Goal: Connect with others: Connect with others

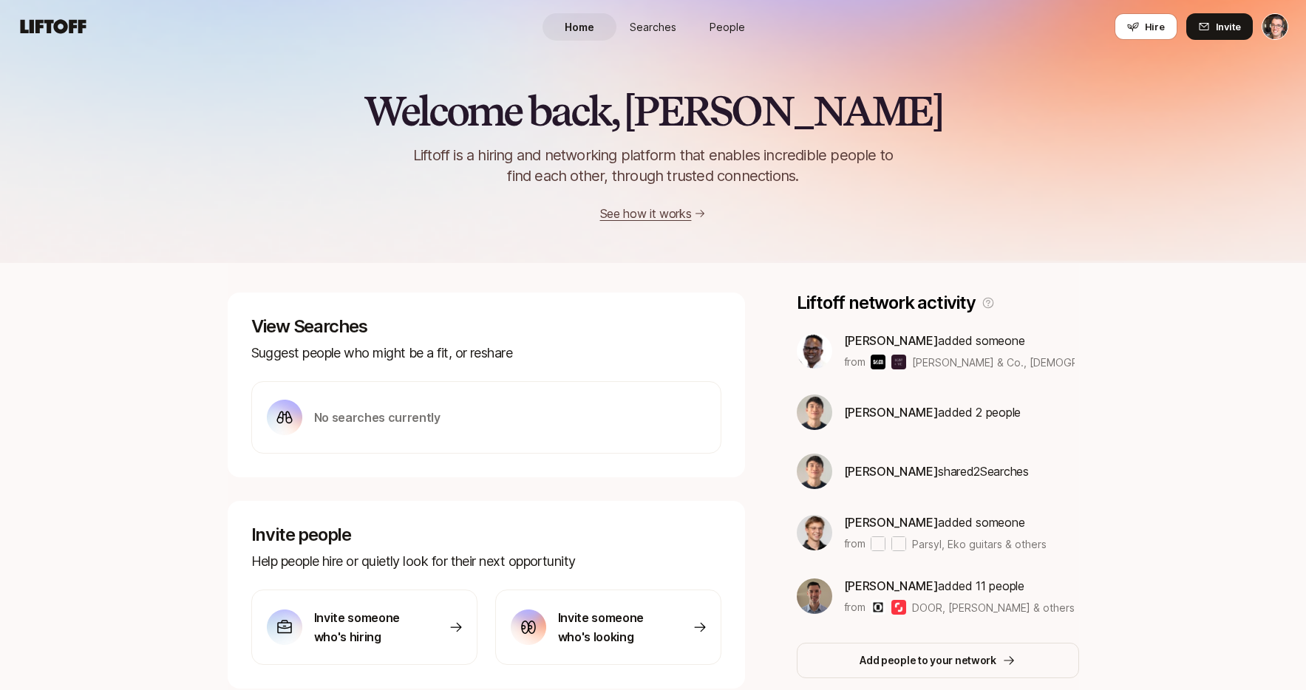
click at [644, 30] on span "Searches" at bounding box center [653, 27] width 47 height 16
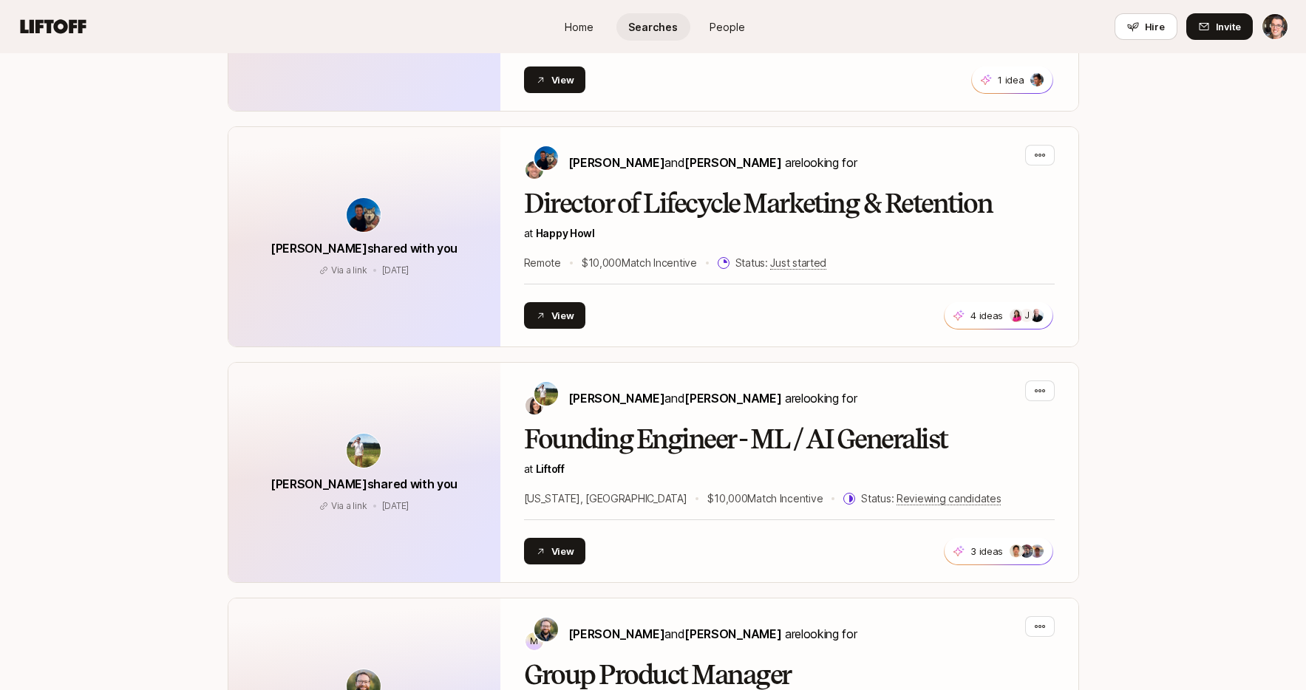
scroll to position [1427, 0]
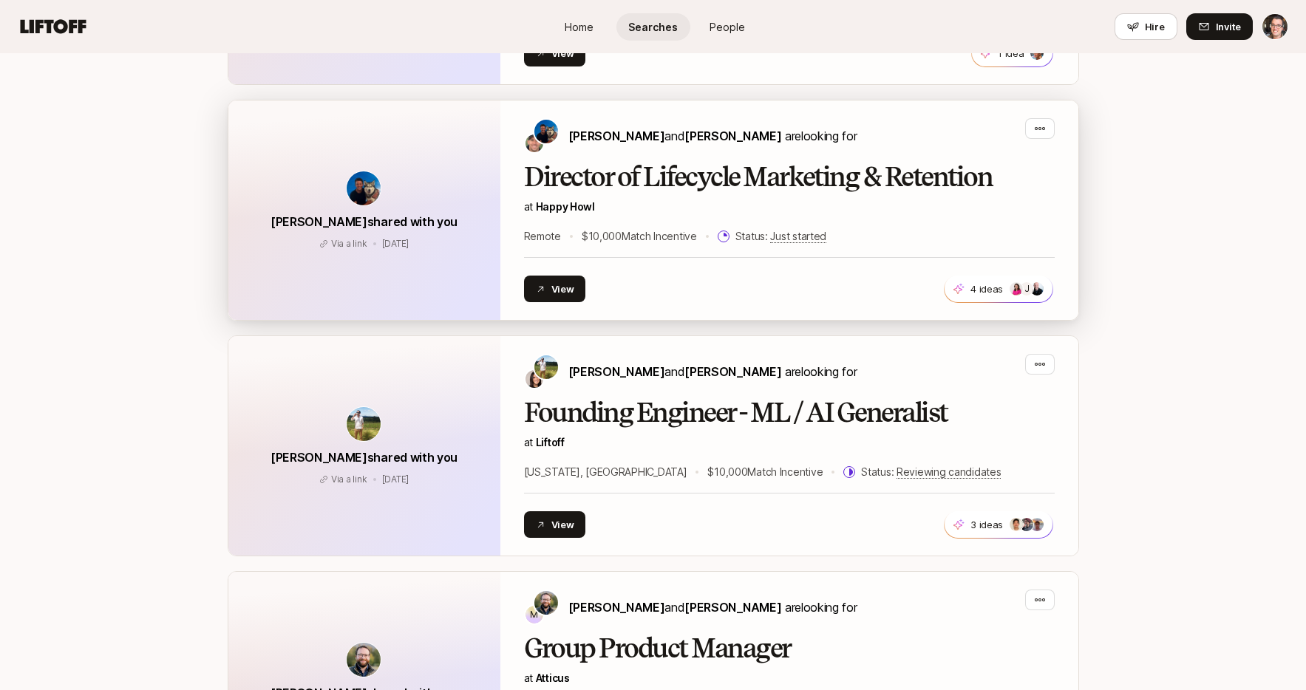
click at [320, 220] on span "[PERSON_NAME] shared with you" at bounding box center [364, 221] width 187 height 15
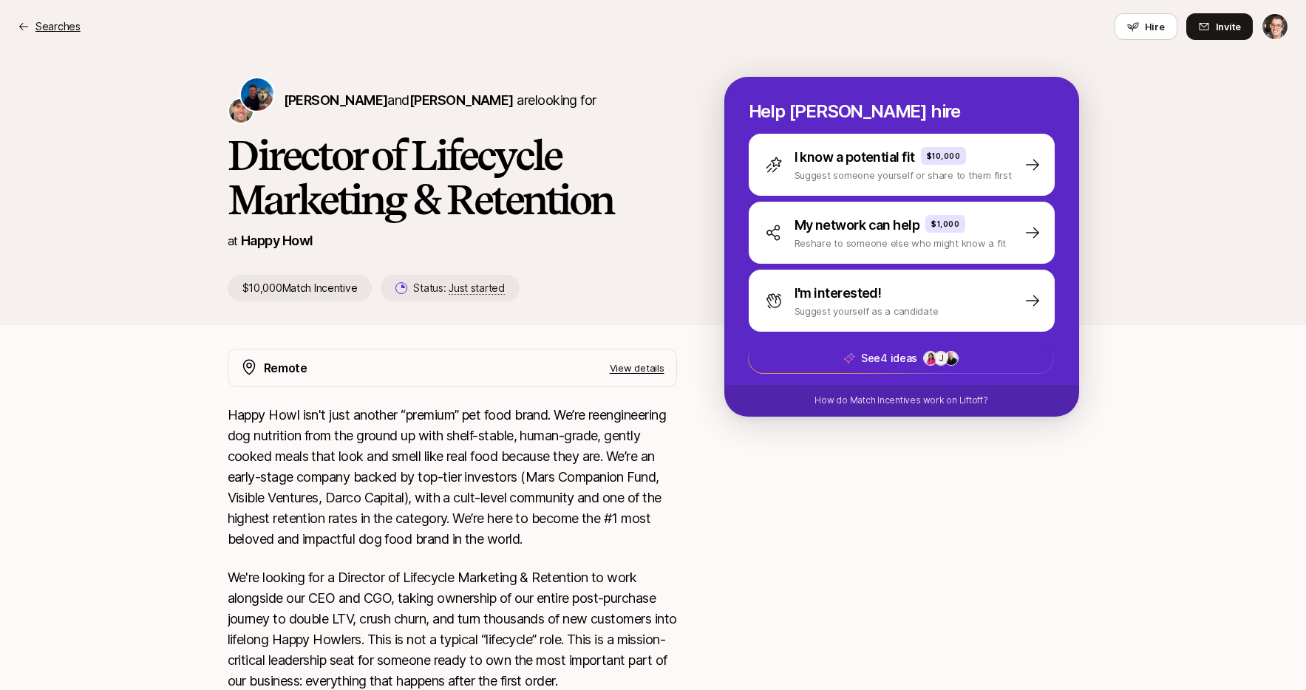
click at [58, 29] on p "Searches" at bounding box center [57, 27] width 45 height 18
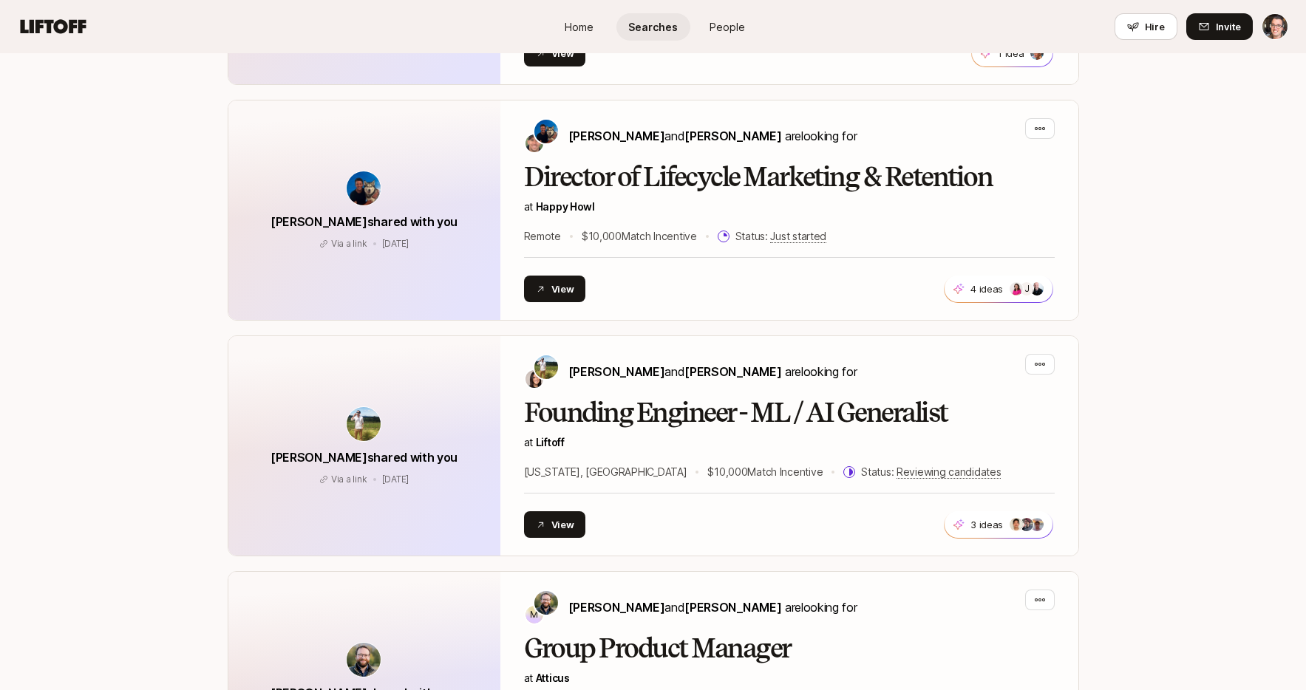
scroll to position [1716, 0]
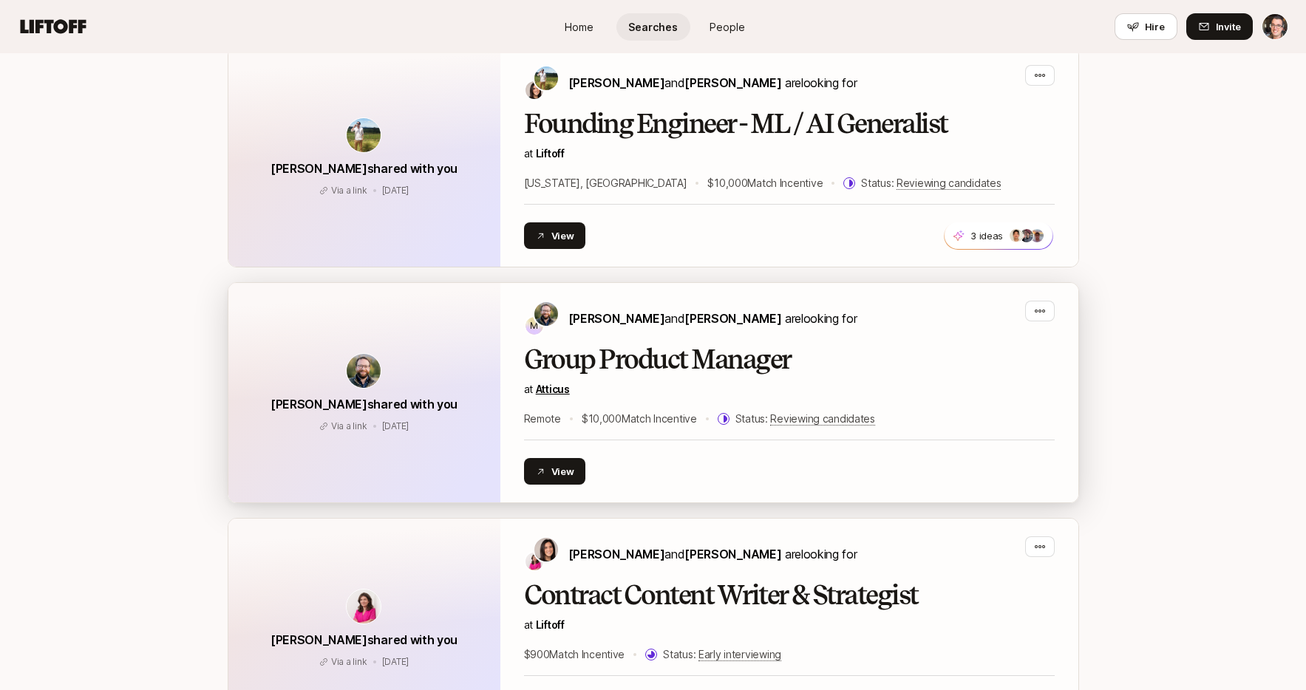
click at [557, 391] on link "Atticus" at bounding box center [553, 389] width 34 height 13
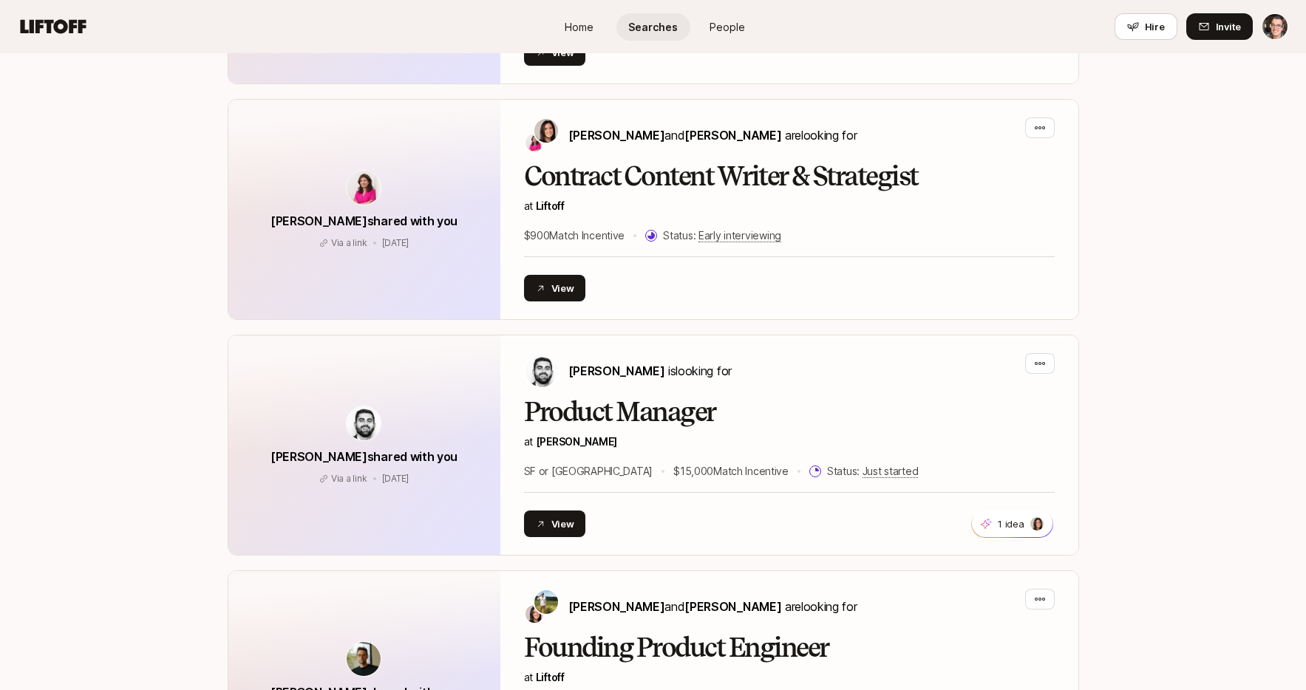
scroll to position [2149, 0]
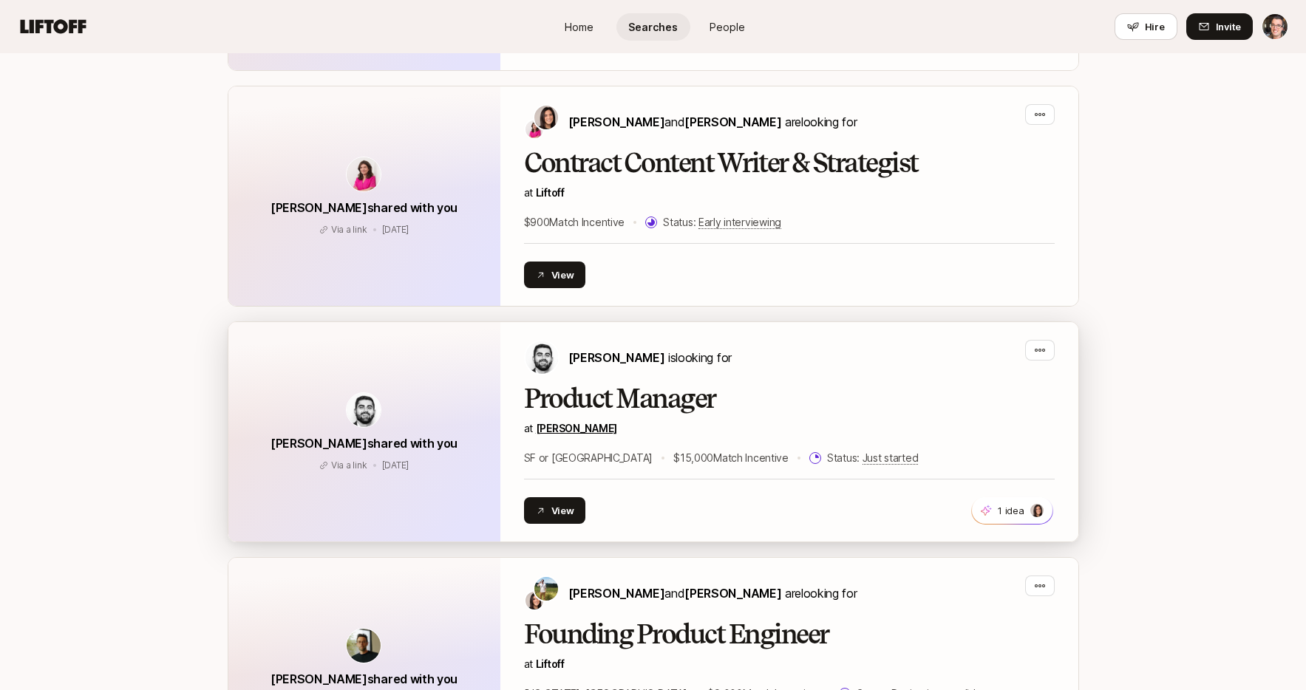
click at [543, 429] on link "[PERSON_NAME]" at bounding box center [576, 428] width 81 height 13
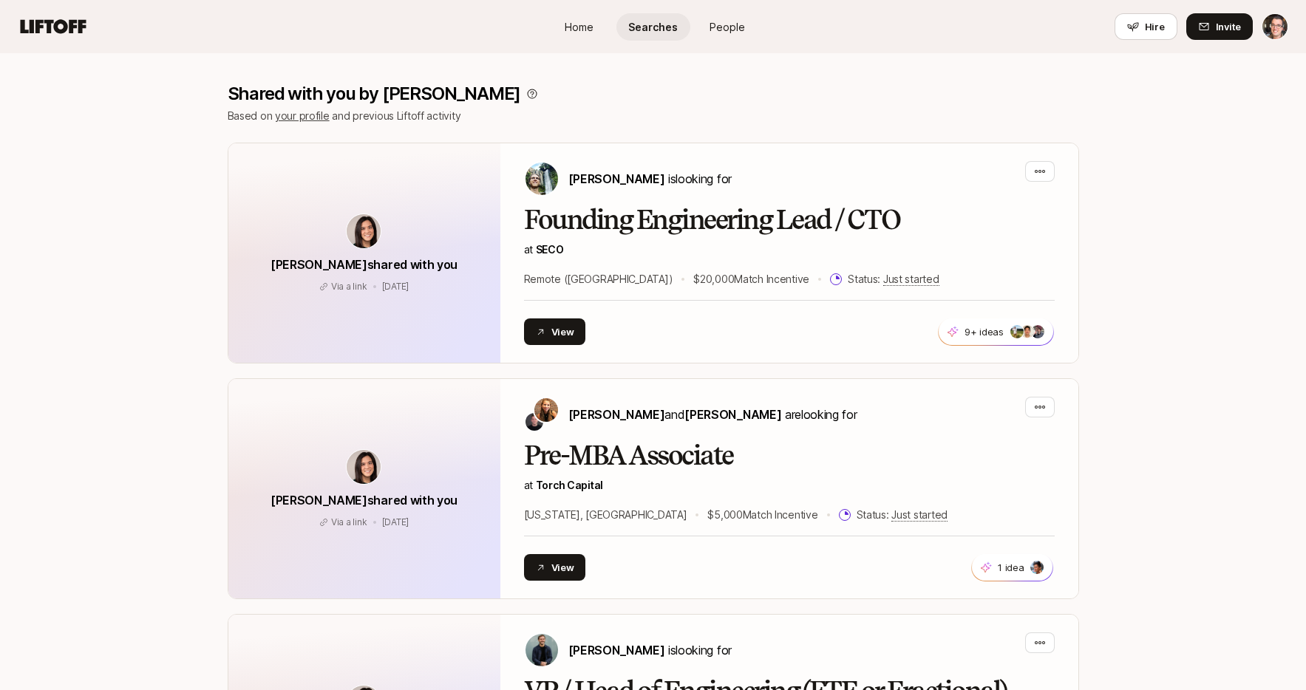
scroll to position [0, 0]
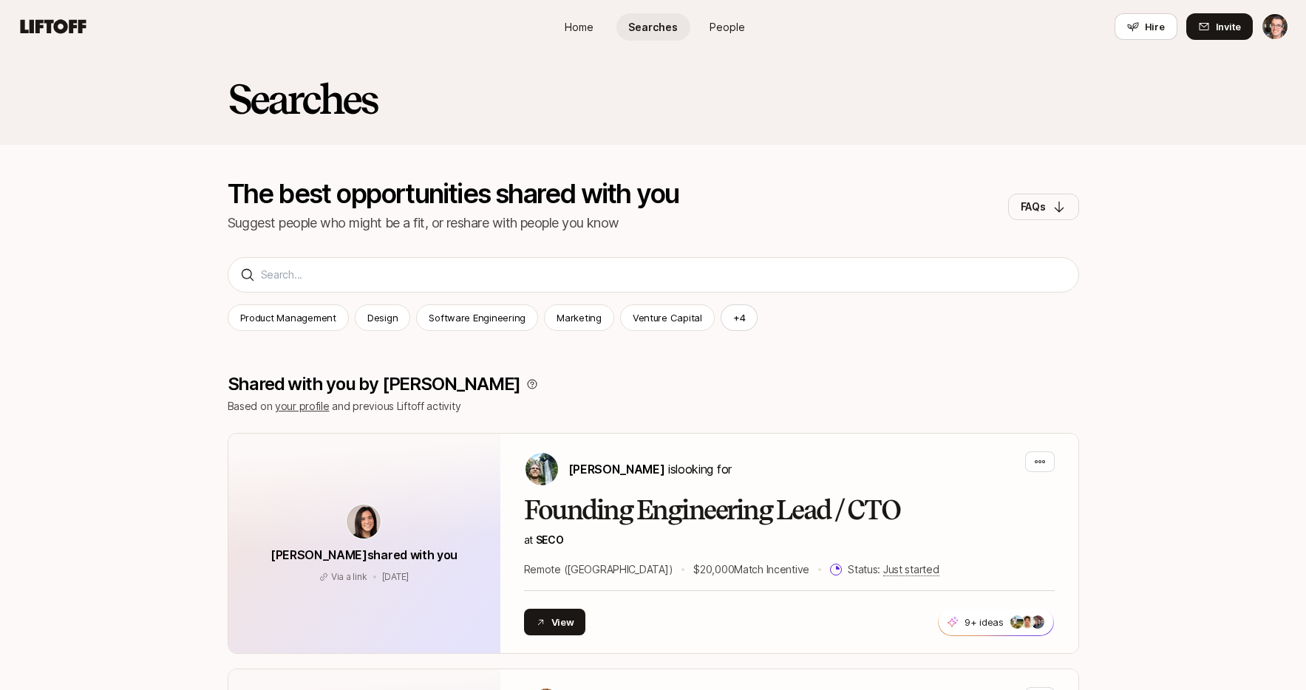
click at [571, 27] on span "Home" at bounding box center [579, 27] width 29 height 16
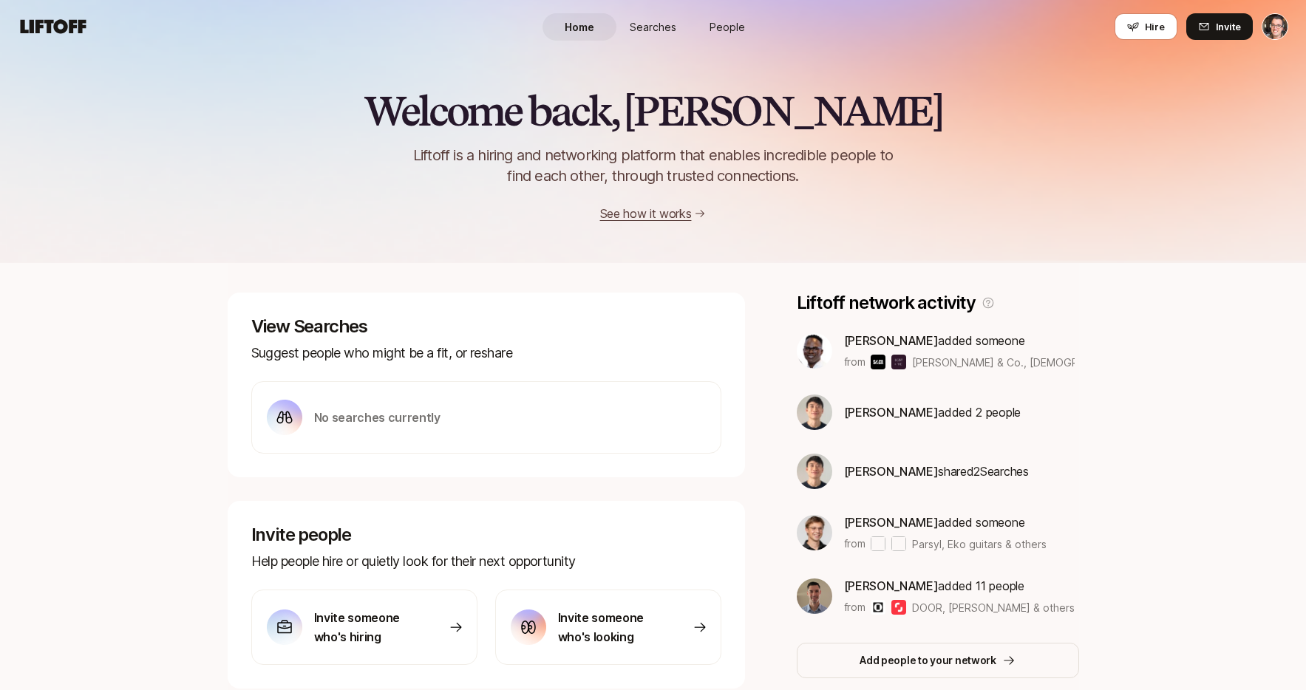
click at [652, 31] on span "Searches" at bounding box center [653, 27] width 47 height 16
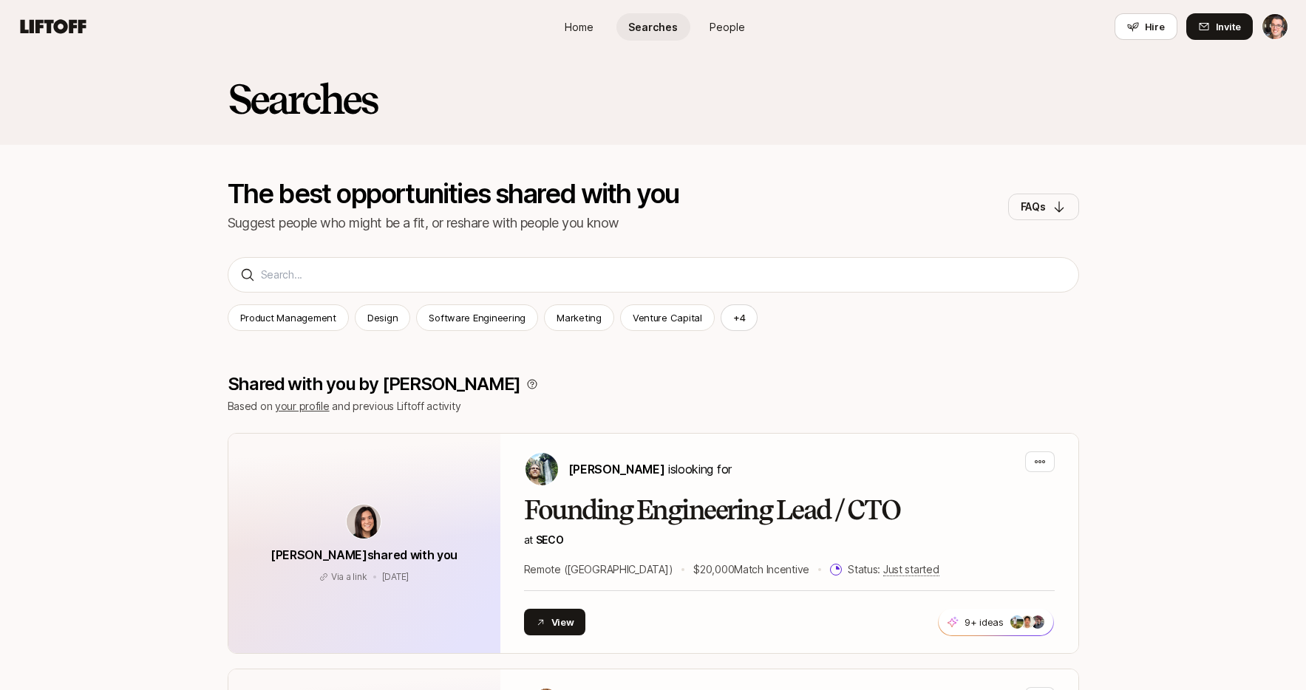
click at [577, 24] on span "Home" at bounding box center [579, 27] width 29 height 16
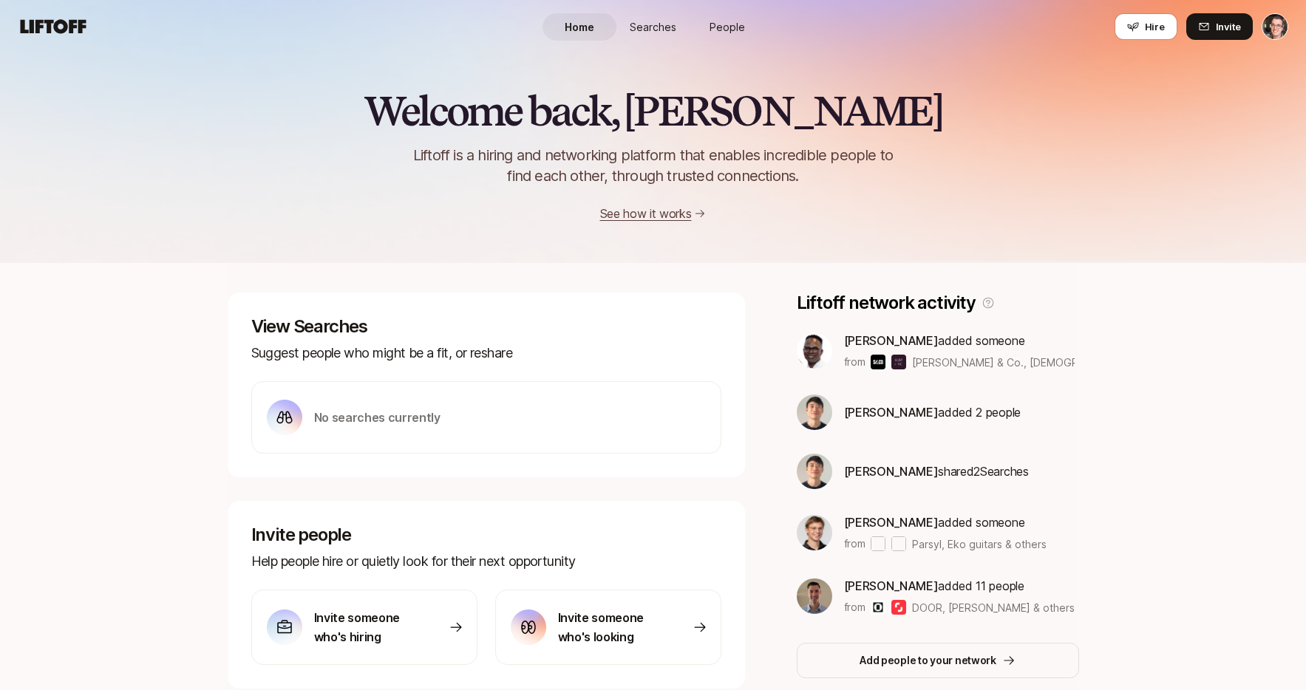
click at [725, 23] on span "People" at bounding box center [727, 27] width 35 height 16
